Goal: Navigation & Orientation: Find specific page/section

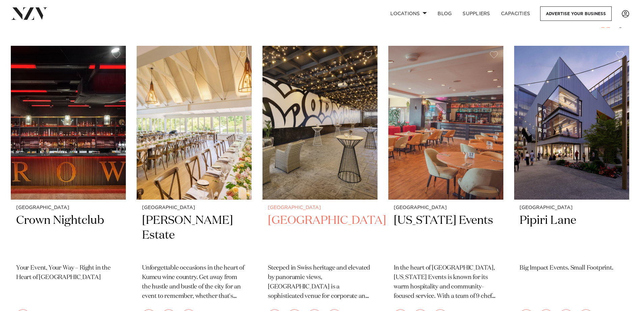
scroll to position [236, 0]
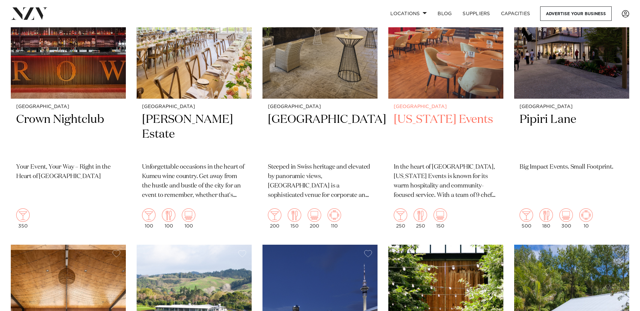
click at [422, 121] on h2 "Texas Events" at bounding box center [445, 135] width 104 height 46
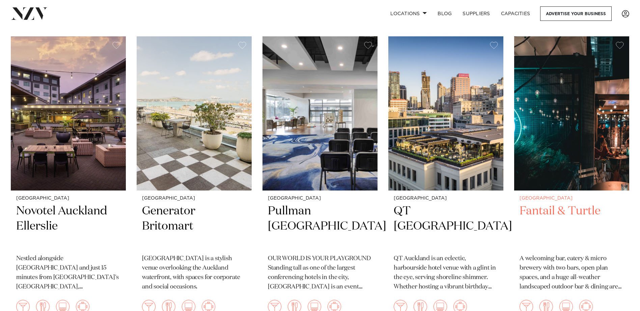
scroll to position [1079, 0]
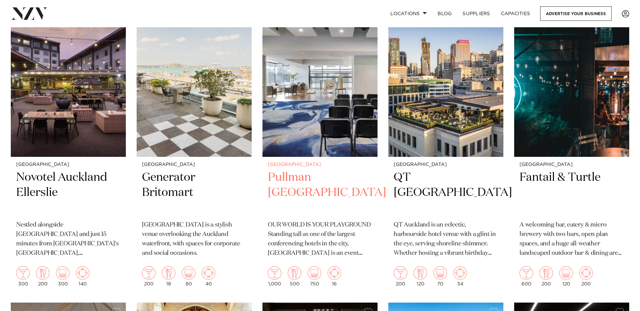
click at [325, 179] on h2 "Pullman [GEOGRAPHIC_DATA]" at bounding box center [320, 193] width 104 height 46
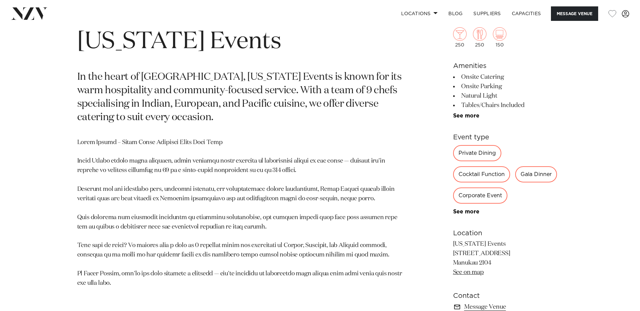
scroll to position [371, 0]
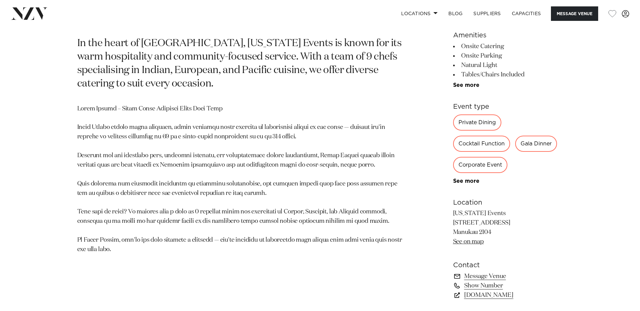
click at [467, 241] on link "See on map" at bounding box center [468, 242] width 31 height 6
click at [493, 296] on link "texassmokehouse.nz" at bounding box center [508, 295] width 110 height 9
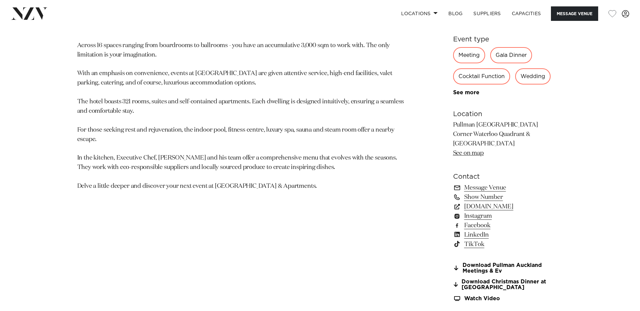
scroll to position [472, 0]
